Goal: Find specific page/section: Find specific page/section

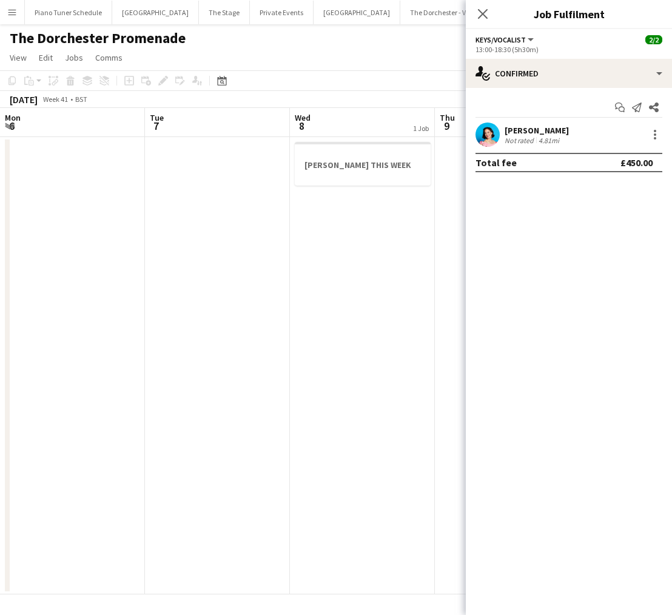
scroll to position [0, 315]
click at [13, 15] on app-icon "Menu" at bounding box center [12, 12] width 10 height 10
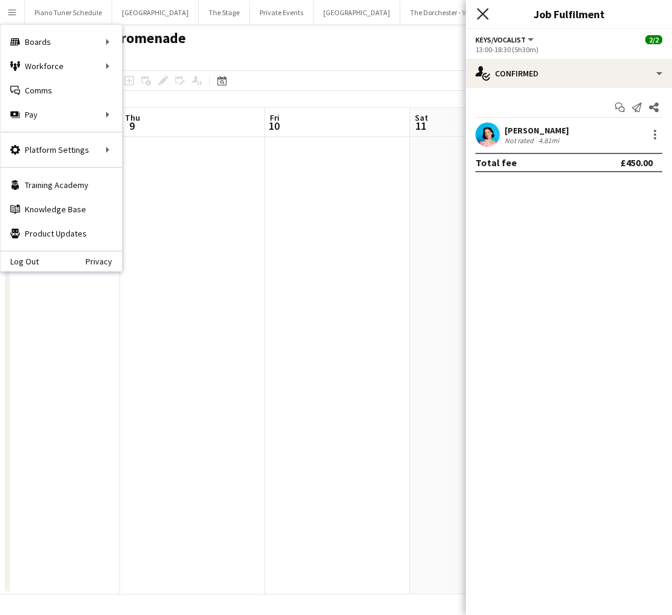
click at [479, 14] on icon "Close pop-in" at bounding box center [482, 14] width 12 height 12
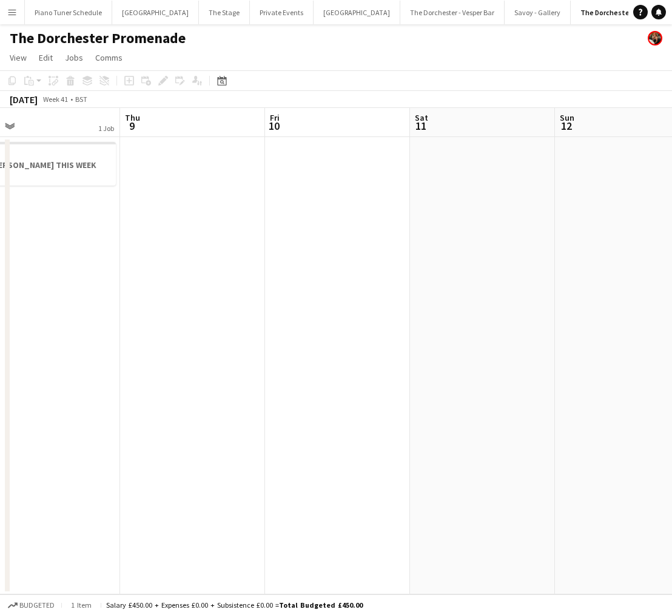
click at [20, 18] on button "Menu" at bounding box center [12, 12] width 24 height 24
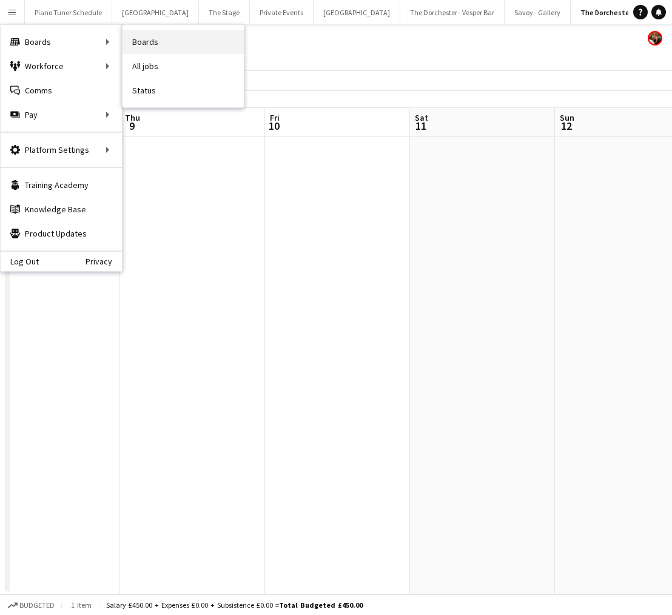
click at [147, 44] on link "Boards" at bounding box center [182, 42] width 121 height 24
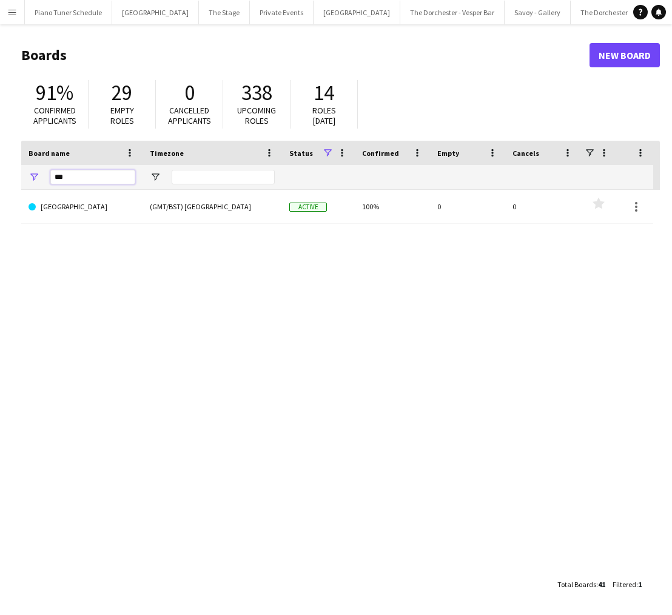
drag, startPoint x: 85, startPoint y: 179, endPoint x: -4, endPoint y: 179, distance: 89.1
click at [0, 179] on html "Menu Boards Boards Boards All jobs Status Workforce Workforce My Workforce Recr…" at bounding box center [336, 307] width 672 height 615
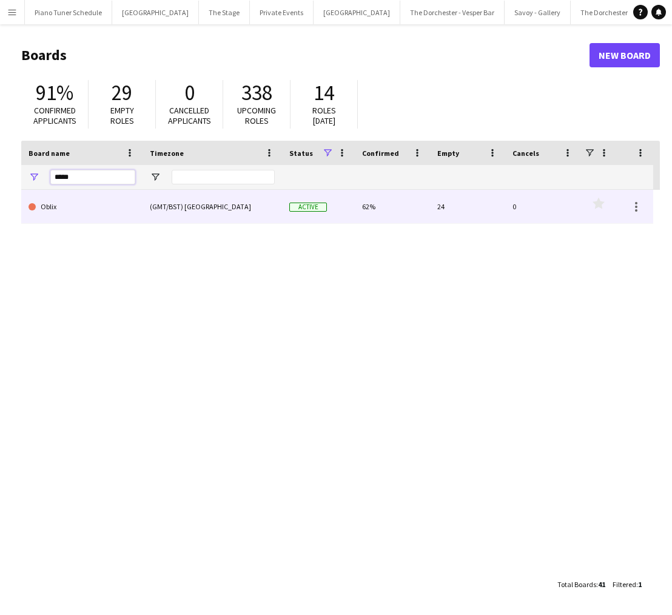
type input "*****"
click at [50, 212] on link "Oblix" at bounding box center [81, 207] width 107 height 34
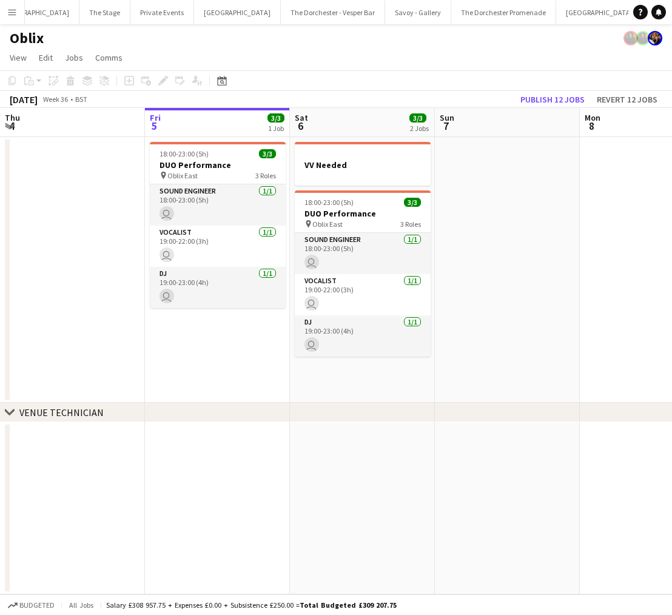
scroll to position [0, 137]
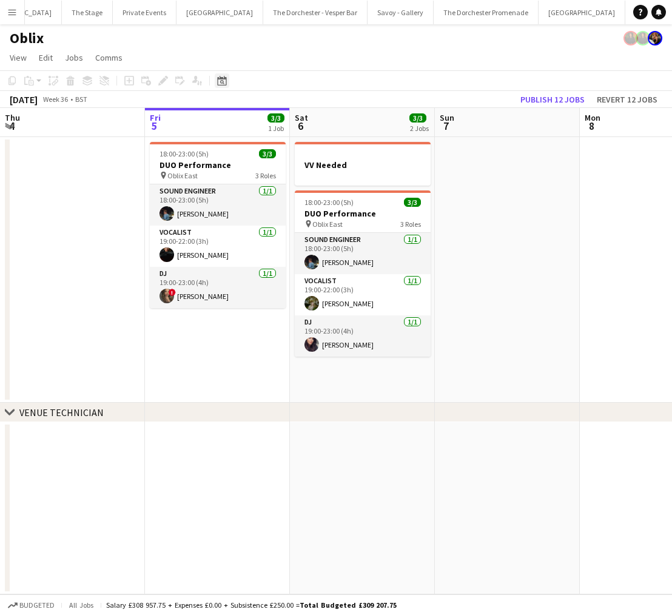
click at [223, 78] on icon "Date picker" at bounding box center [222, 81] width 10 height 10
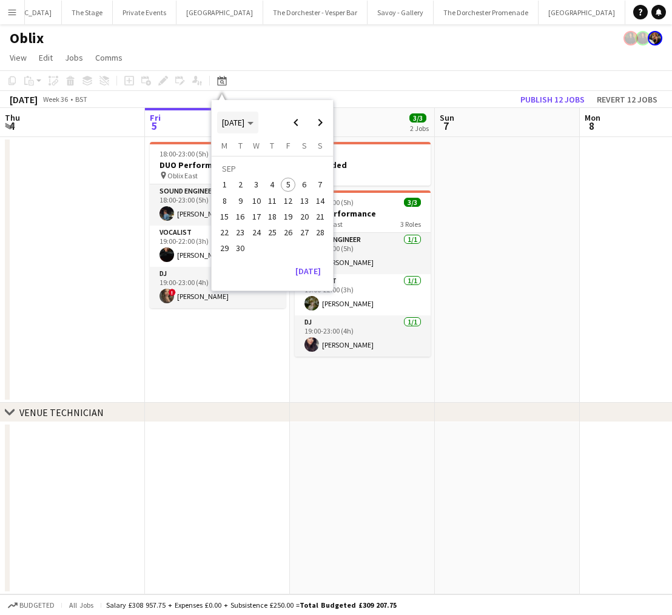
click at [244, 122] on span "[DATE]" at bounding box center [233, 122] width 22 height 11
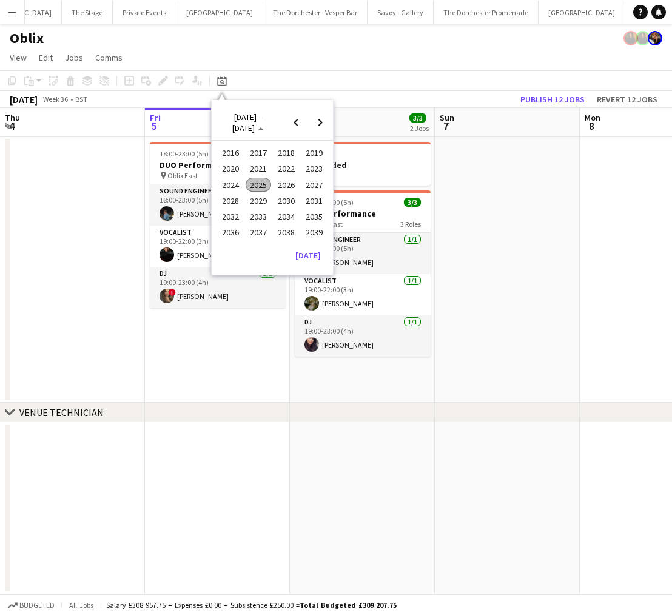
click at [224, 186] on span "2024" at bounding box center [230, 185] width 25 height 15
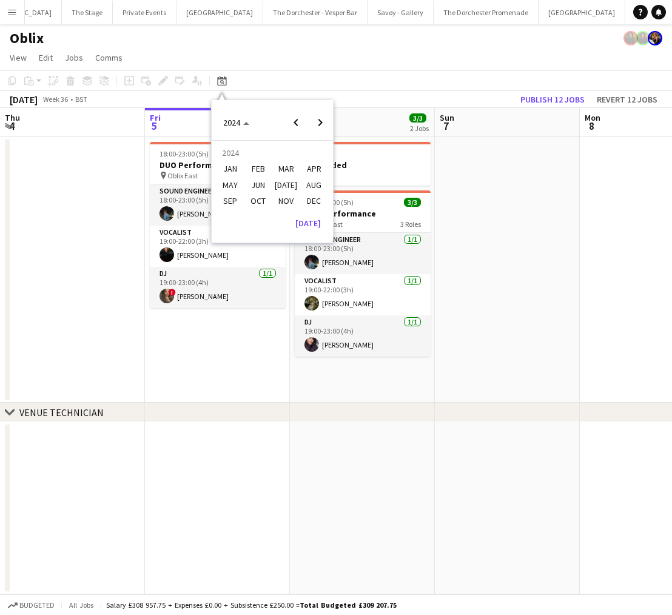
click at [310, 204] on span "DEC" at bounding box center [313, 200] width 25 height 15
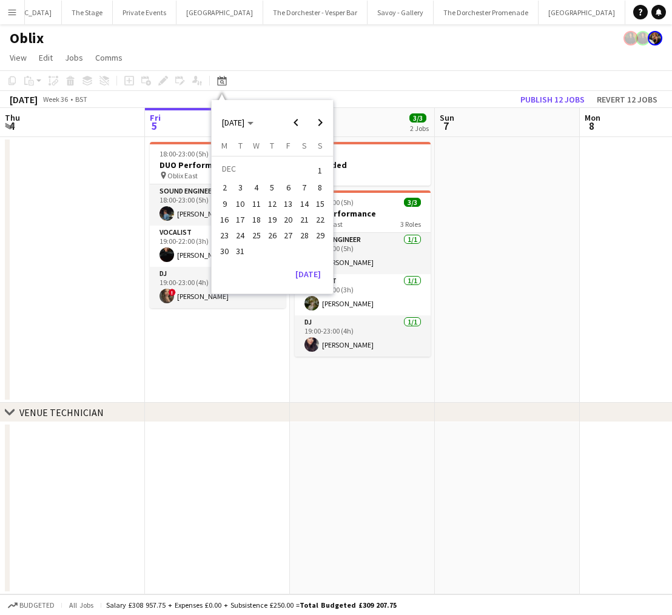
click at [241, 253] on span "31" at bounding box center [240, 251] width 15 height 15
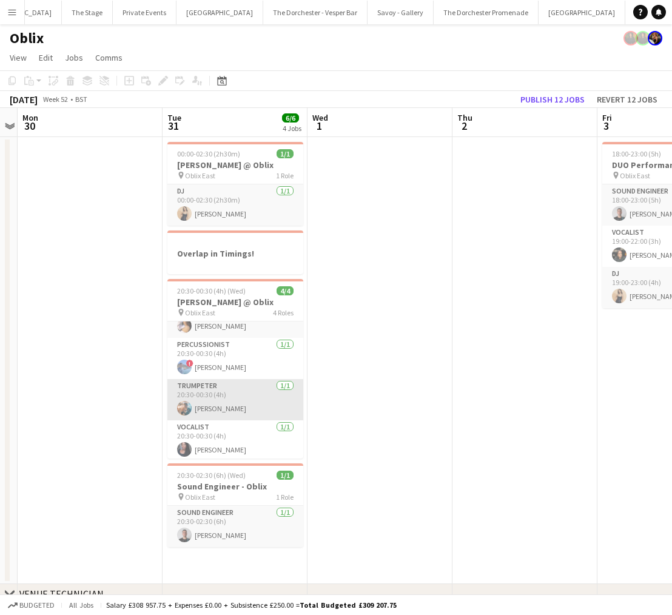
scroll to position [28, 0]
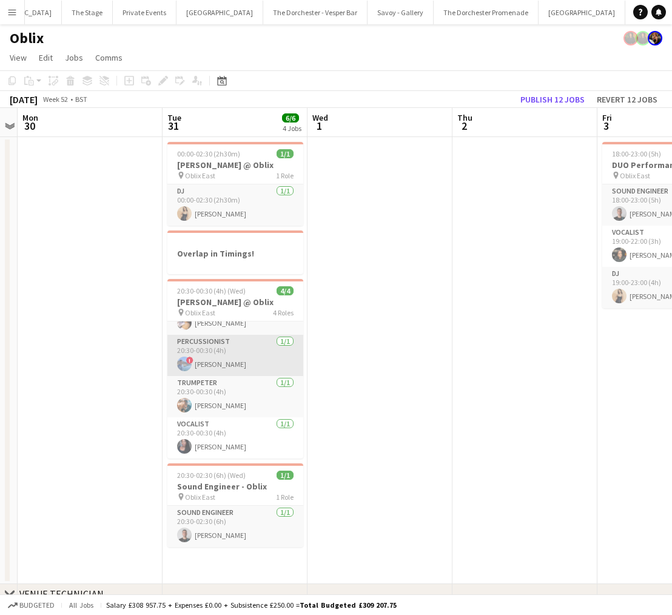
click at [242, 372] on app-card-role "Percussionist [DATE] 20:30-00:30 (4h) ! Will Fry" at bounding box center [235, 355] width 136 height 41
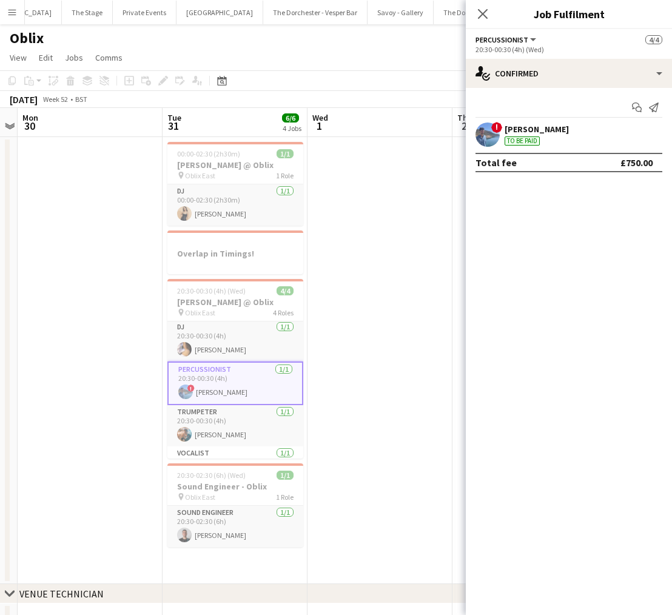
scroll to position [0, 0]
click at [242, 352] on app-card-role "DJ [DATE] 20:30-00:30 (4h) [PERSON_NAME]" at bounding box center [235, 341] width 136 height 41
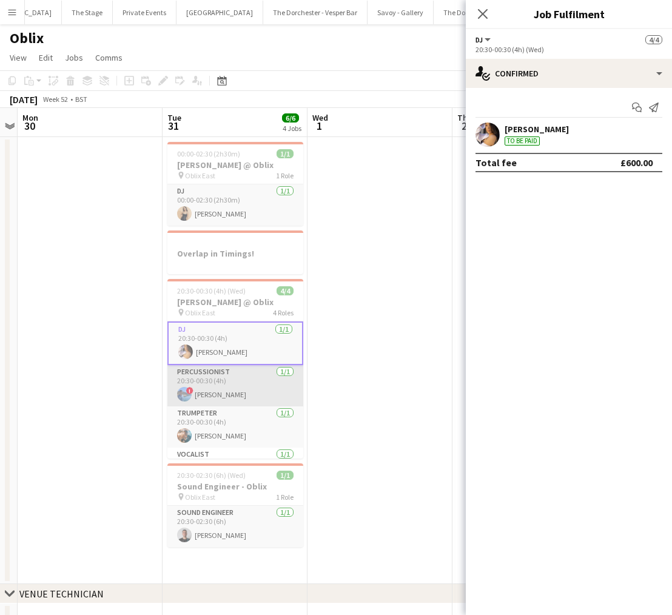
click at [241, 397] on app-card-role "Percussionist [DATE] 20:30-00:30 (4h) ! Will Fry" at bounding box center [235, 385] width 136 height 41
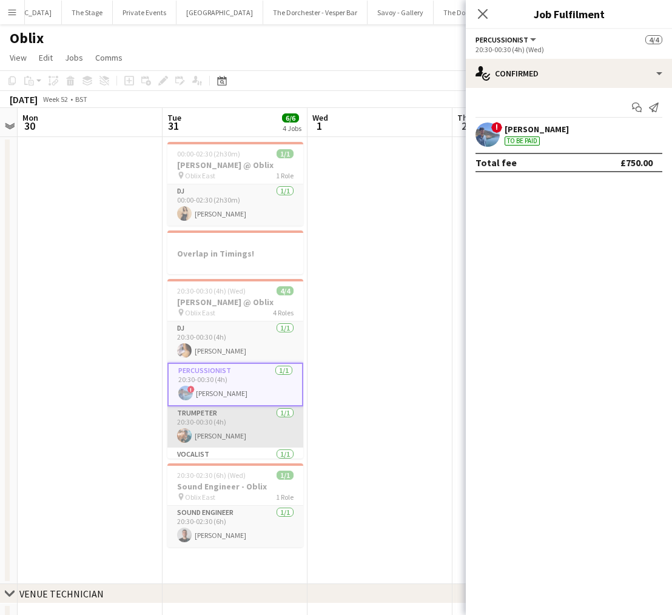
click at [228, 430] on app-card-role "Trumpeter [DATE] 20:30-00:30 (4h) [PERSON_NAME]" at bounding box center [235, 426] width 136 height 41
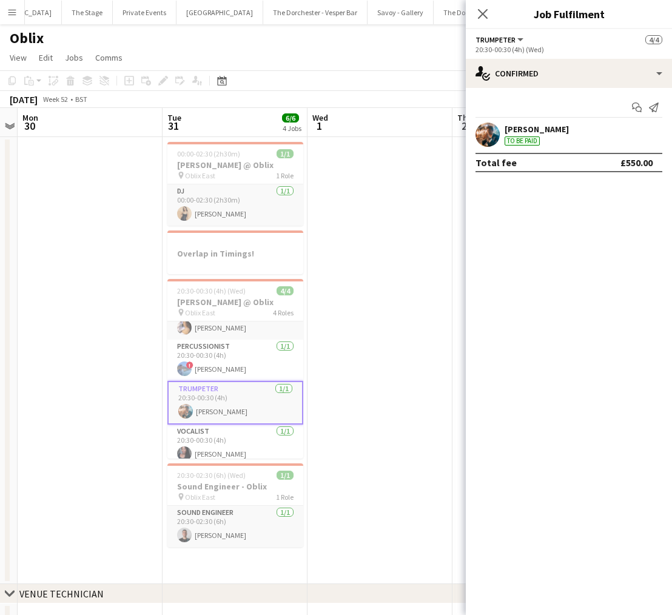
scroll to position [25, 0]
click at [231, 443] on app-card-role "Vocalist [DATE] 20:30-00:30 (4h) [PERSON_NAME]" at bounding box center [235, 443] width 136 height 41
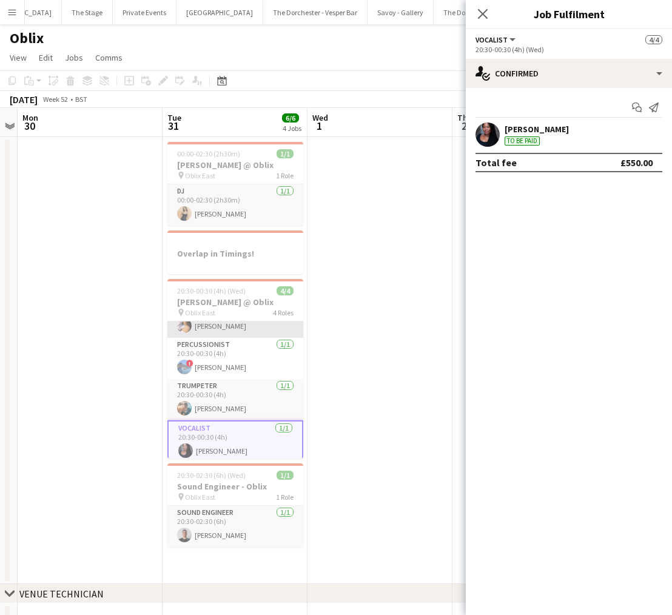
click at [190, 327] on app-user-avatar at bounding box center [184, 325] width 15 height 15
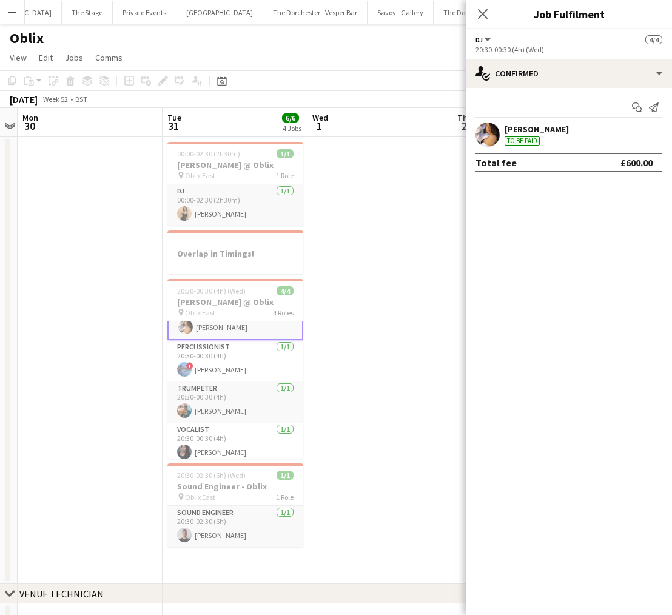
scroll to position [26, 0]
